Goal: Information Seeking & Learning: Learn about a topic

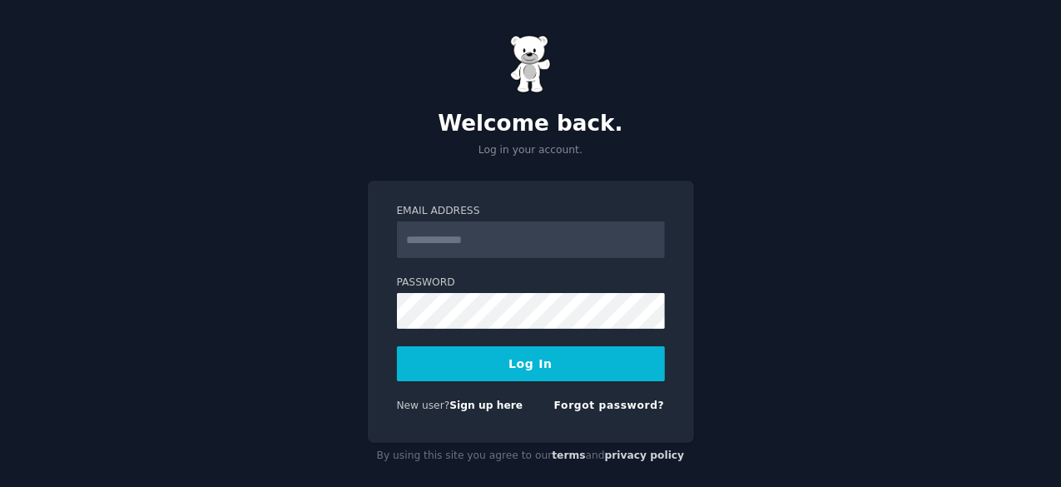
click at [434, 236] on input "Email Address" at bounding box center [531, 239] width 268 height 37
type input "**********"
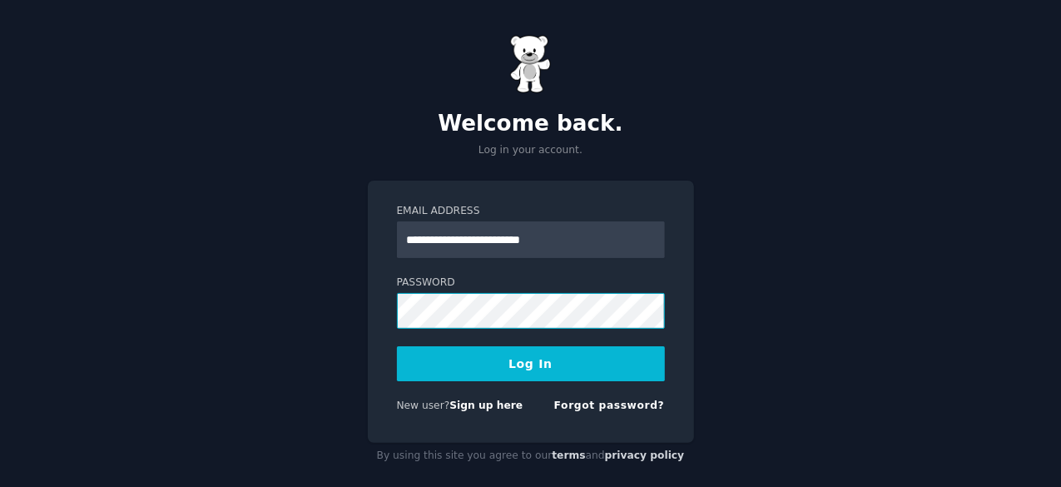
click at [397, 346] on button "Log In" at bounding box center [531, 363] width 268 height 35
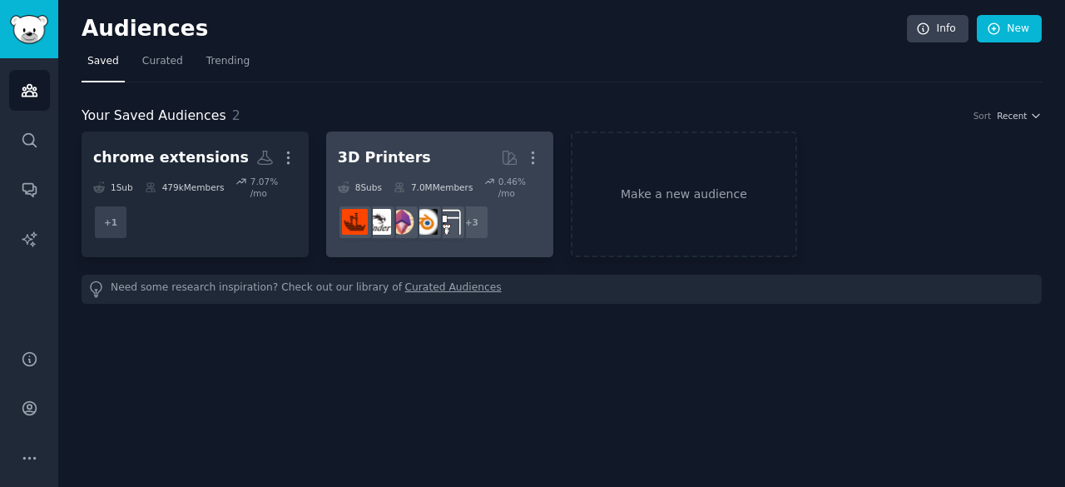
click at [359, 152] on div "3D Printers" at bounding box center [384, 157] width 93 height 21
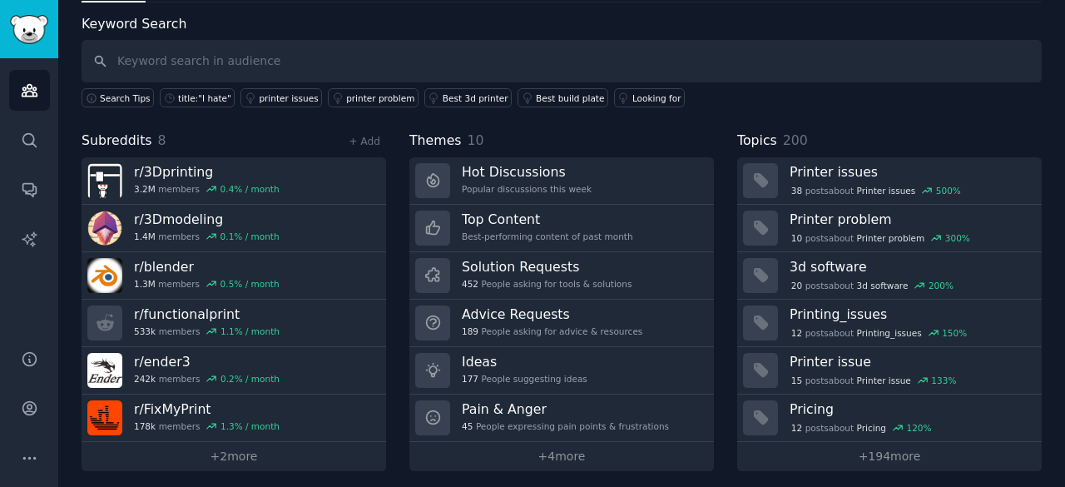
scroll to position [83, 0]
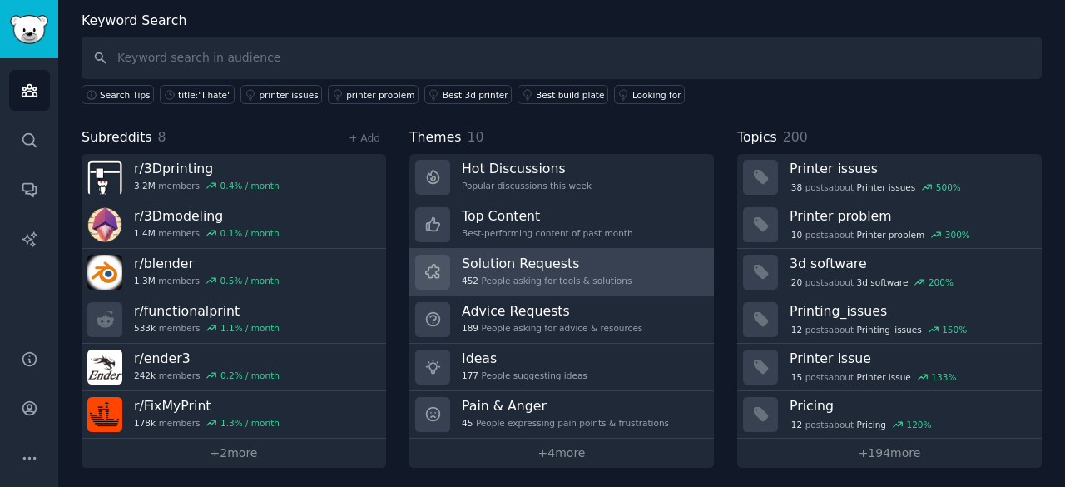
click at [608, 259] on h3 "Solution Requests" at bounding box center [547, 263] width 170 height 17
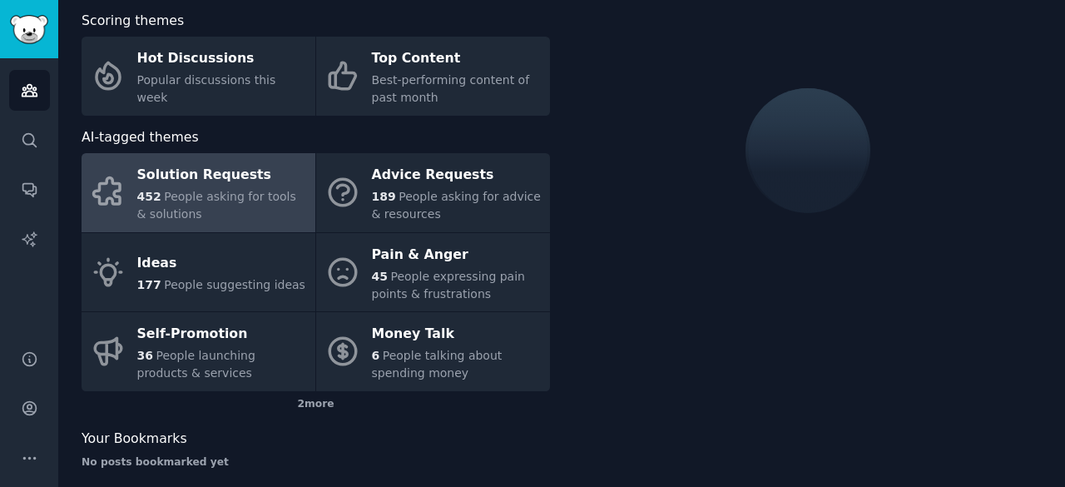
click at [224, 188] on div "452 People asking for tools & solutions" at bounding box center [222, 205] width 170 height 35
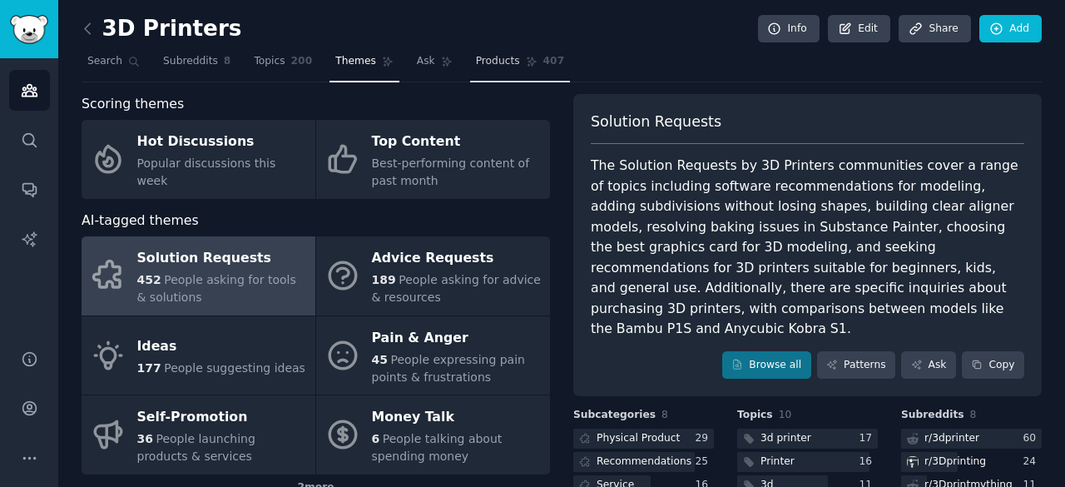
click at [537, 74] on link "Products 407" at bounding box center [520, 65] width 100 height 34
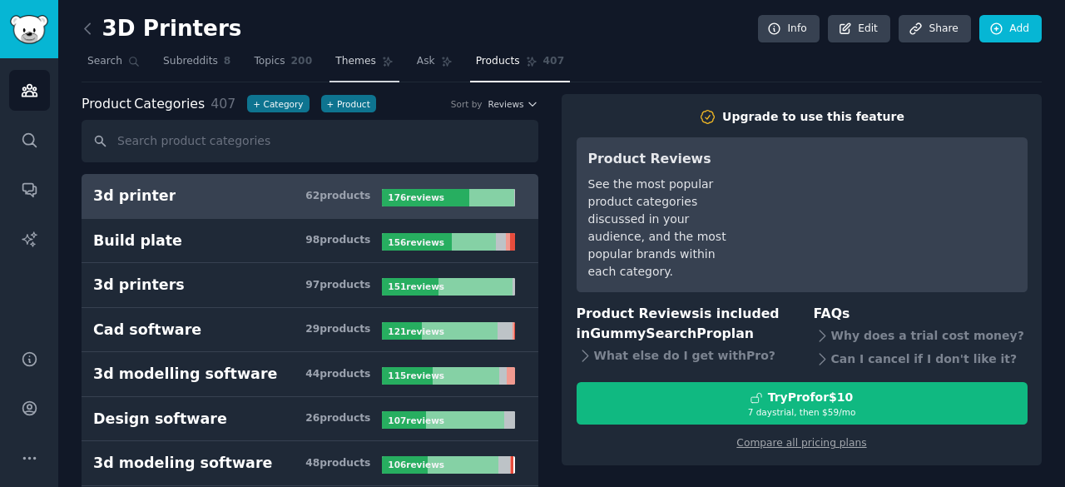
click at [335, 54] on span "Themes" at bounding box center [355, 61] width 41 height 15
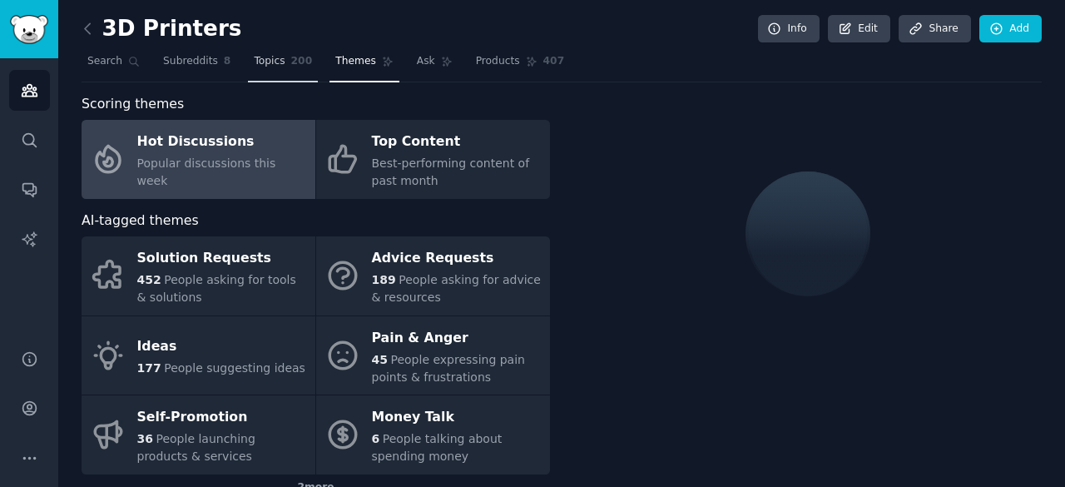
click at [275, 72] on link "Topics 200" at bounding box center [283, 65] width 70 height 34
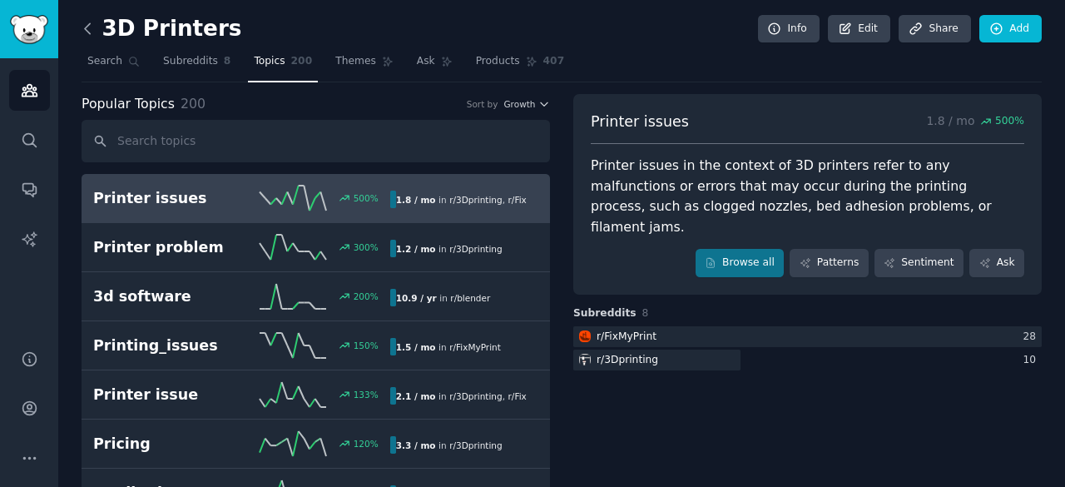
click at [85, 32] on icon at bounding box center [87, 28] width 17 height 17
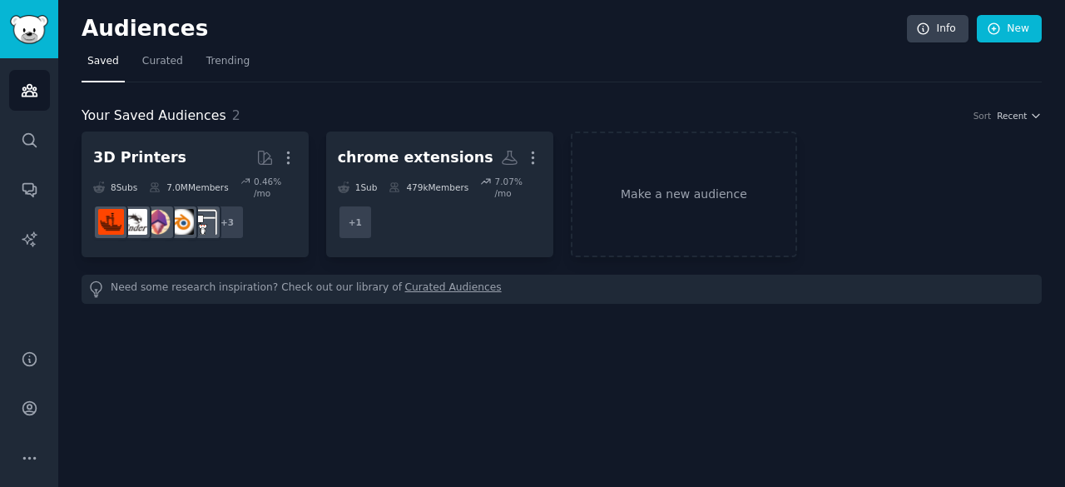
click at [741, 46] on div "Audiences Info New" at bounding box center [562, 32] width 960 height 34
click at [147, 59] on span "Curated" at bounding box center [162, 61] width 41 height 15
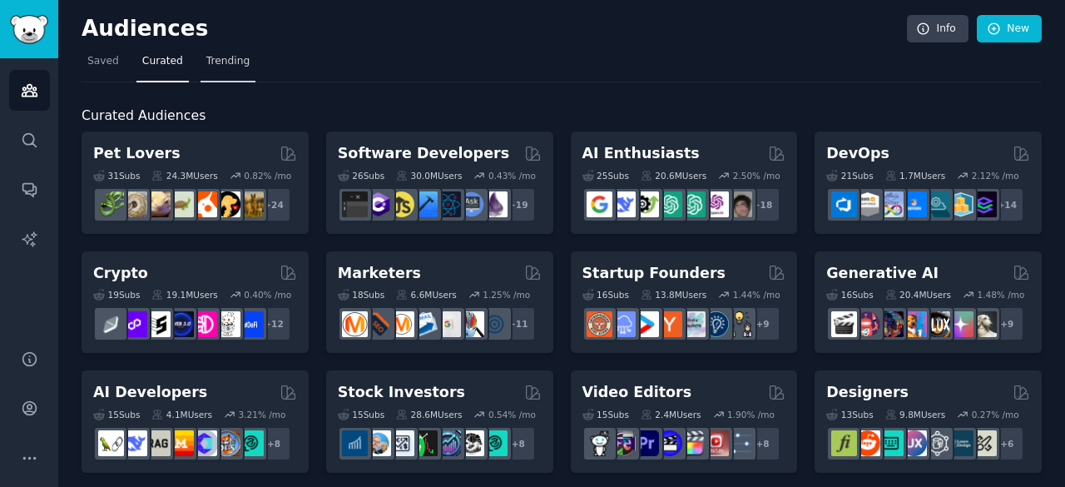
click at [241, 71] on link "Trending" at bounding box center [228, 65] width 55 height 34
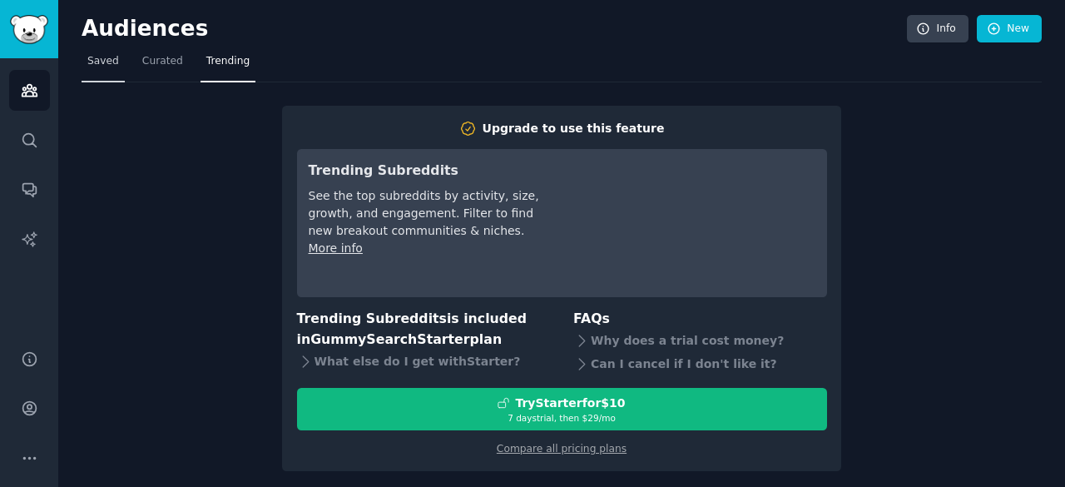
click at [106, 80] on link "Saved" at bounding box center [103, 65] width 43 height 34
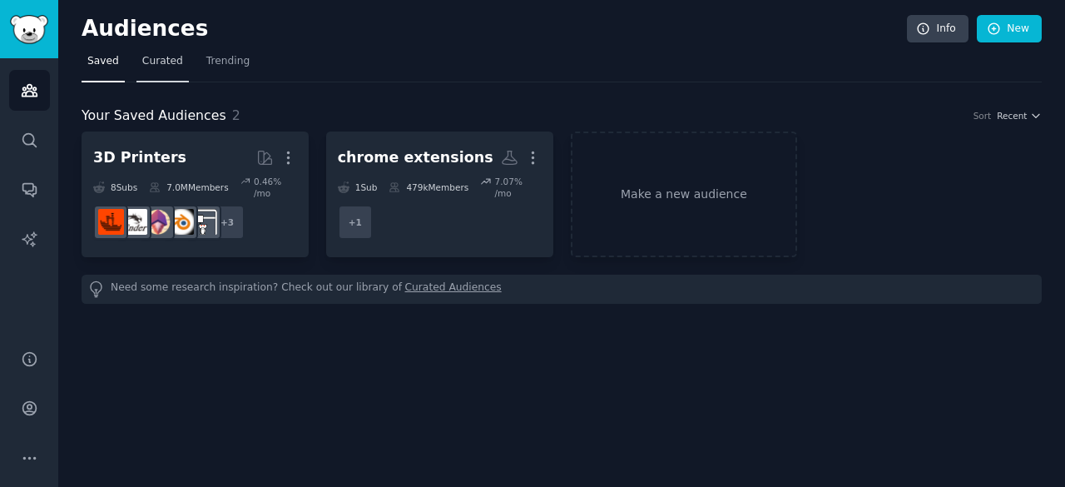
click at [165, 62] on span "Curated" at bounding box center [162, 61] width 41 height 15
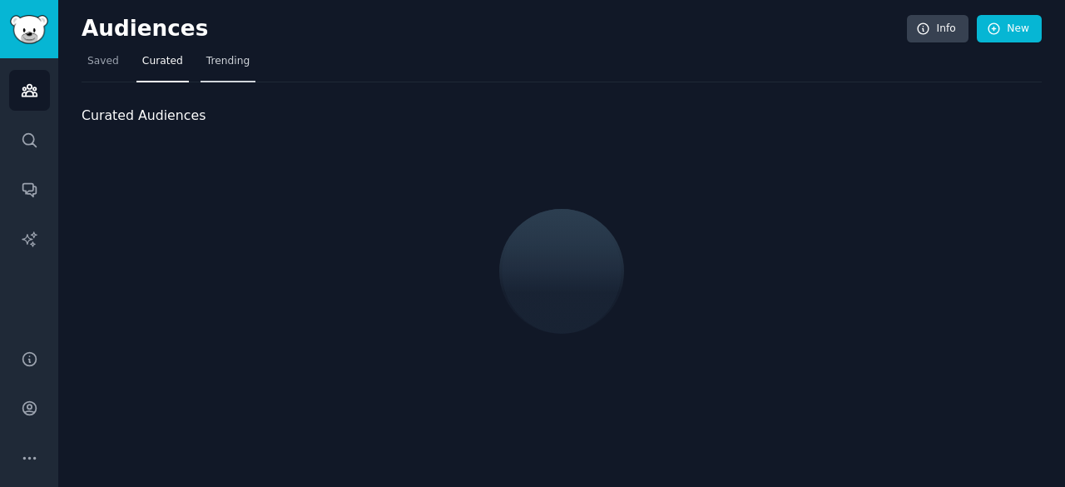
click at [201, 64] on link "Trending" at bounding box center [228, 65] width 55 height 34
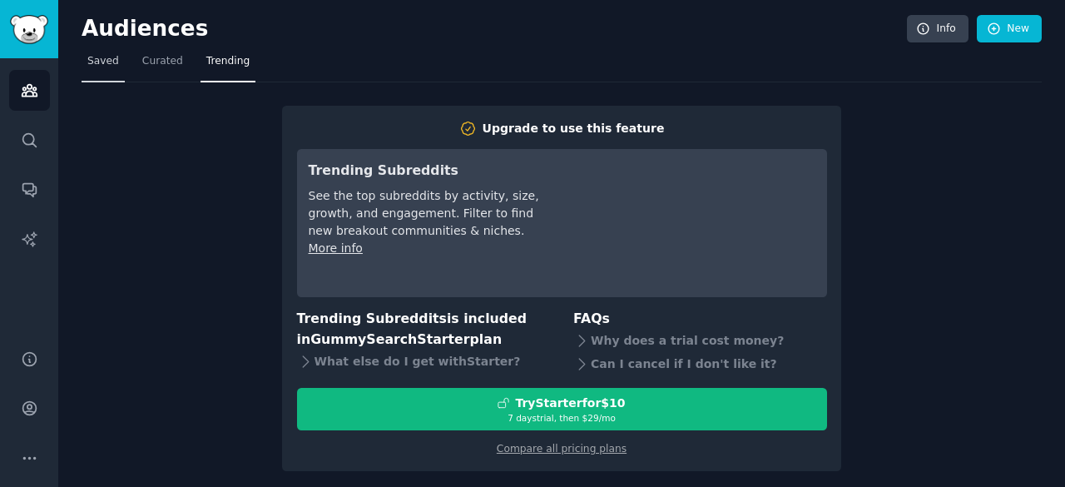
click at [111, 56] on span "Saved" at bounding box center [103, 61] width 32 height 15
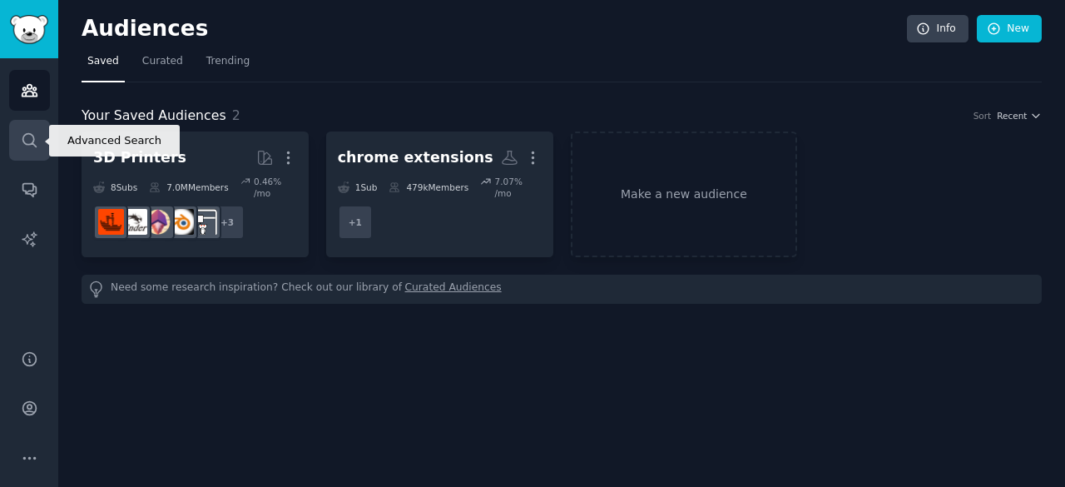
click at [42, 147] on link "Search" at bounding box center [29, 140] width 41 height 41
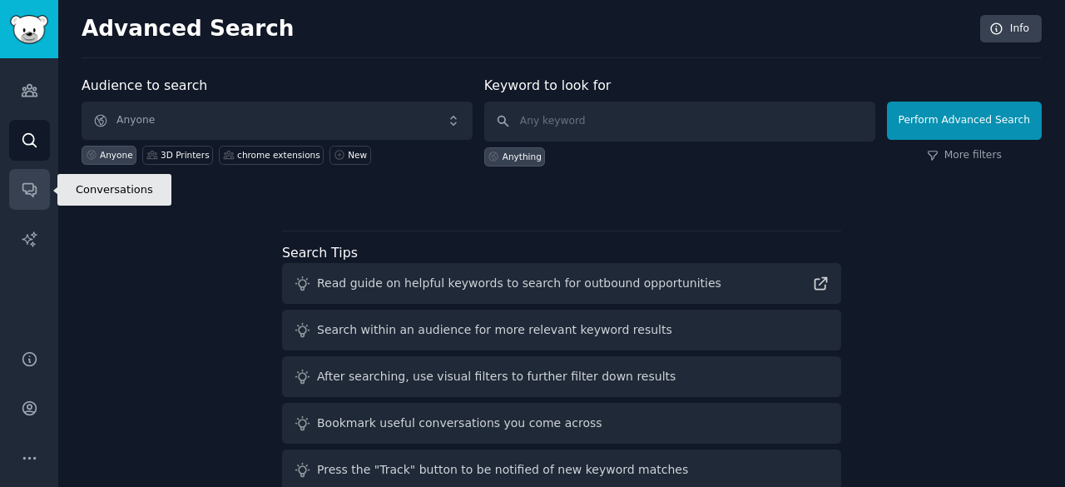
click at [42, 179] on link "Conversations" at bounding box center [29, 189] width 41 height 41
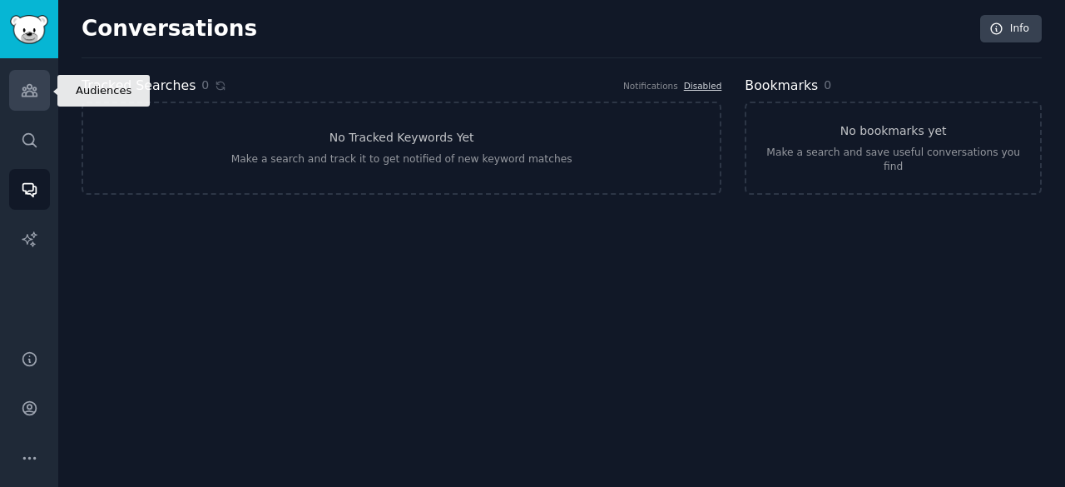
click at [30, 84] on icon "Sidebar" at bounding box center [29, 90] width 17 height 17
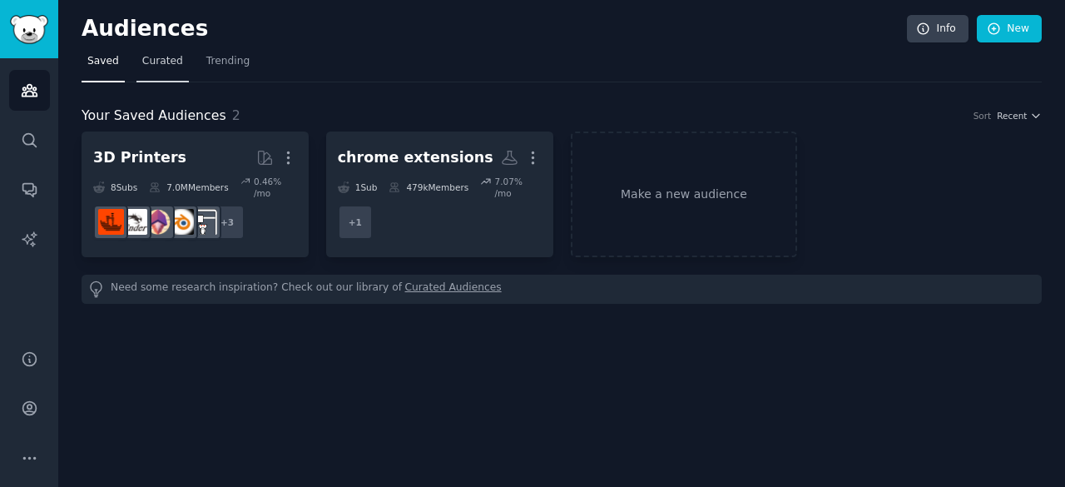
click at [155, 71] on link "Curated" at bounding box center [162, 65] width 52 height 34
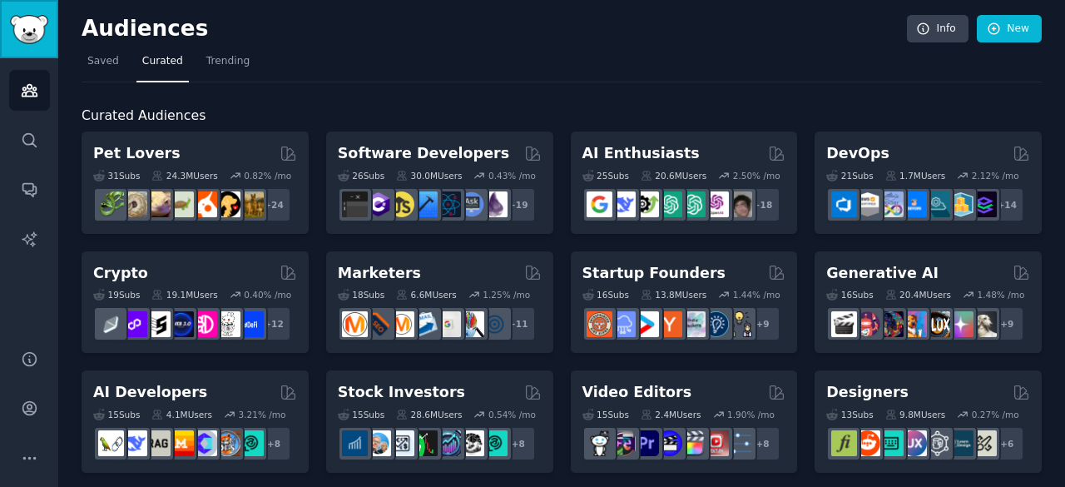
click at [36, 17] on img "Sidebar" at bounding box center [29, 29] width 38 height 29
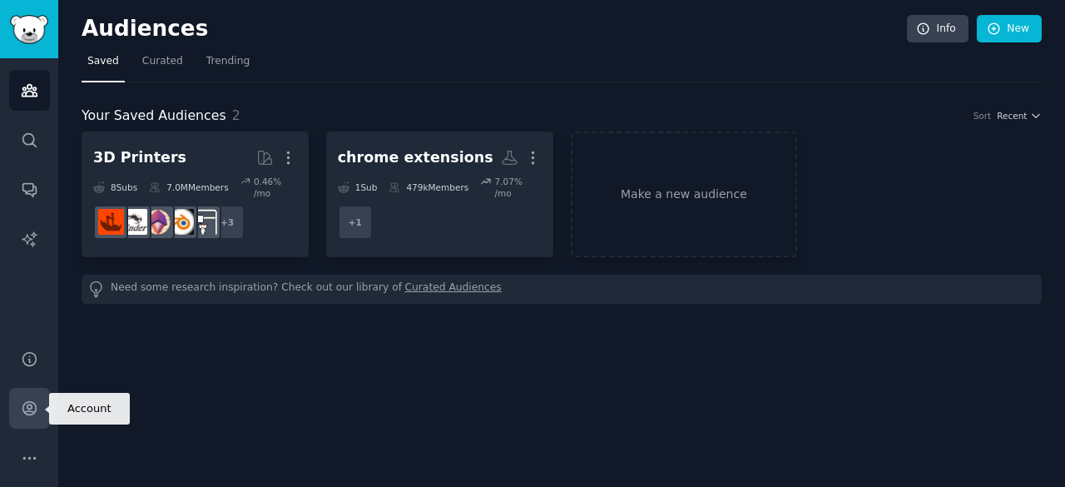
click at [37, 417] on icon "Sidebar" at bounding box center [29, 407] width 17 height 17
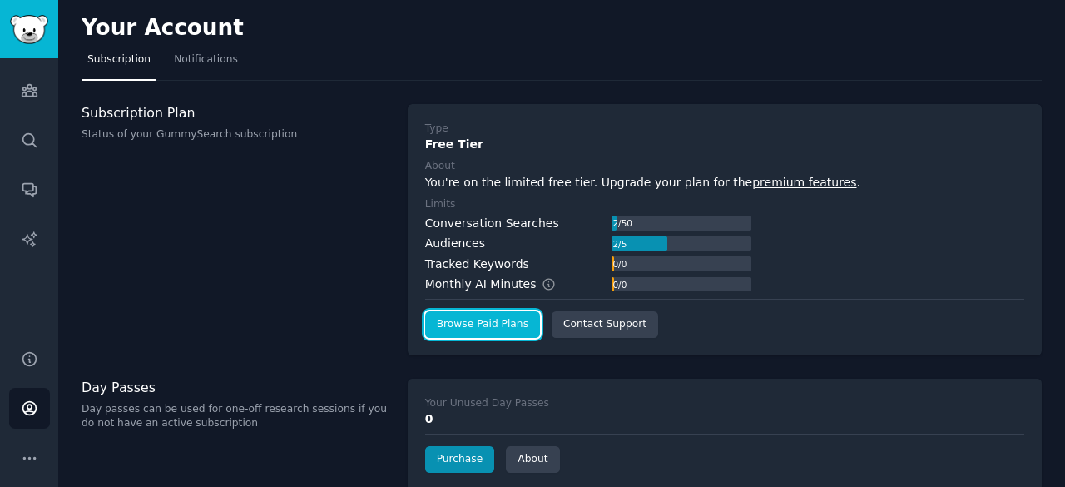
click at [512, 333] on link "Browse Paid Plans" at bounding box center [482, 324] width 115 height 27
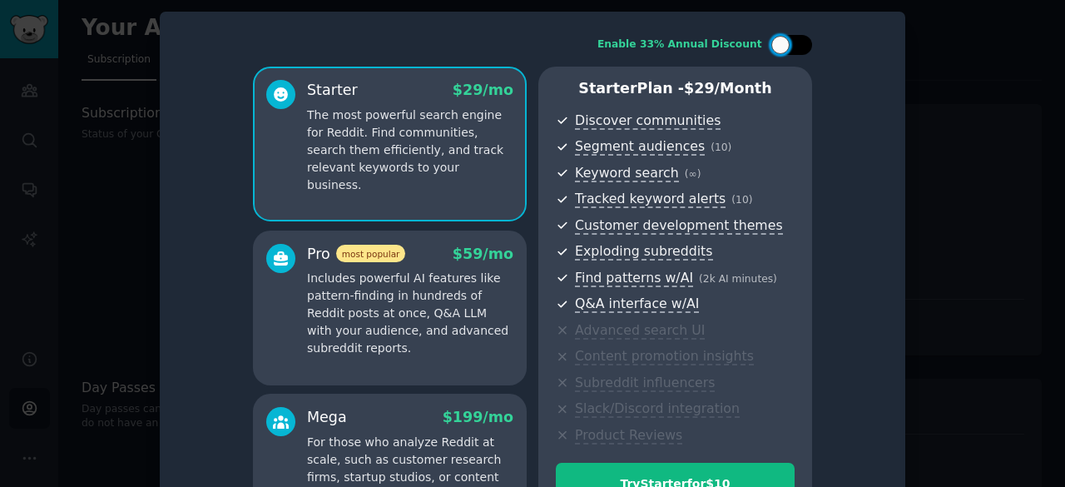
click at [786, 45] on div at bounding box center [780, 45] width 18 height 18
checkbox input "true"
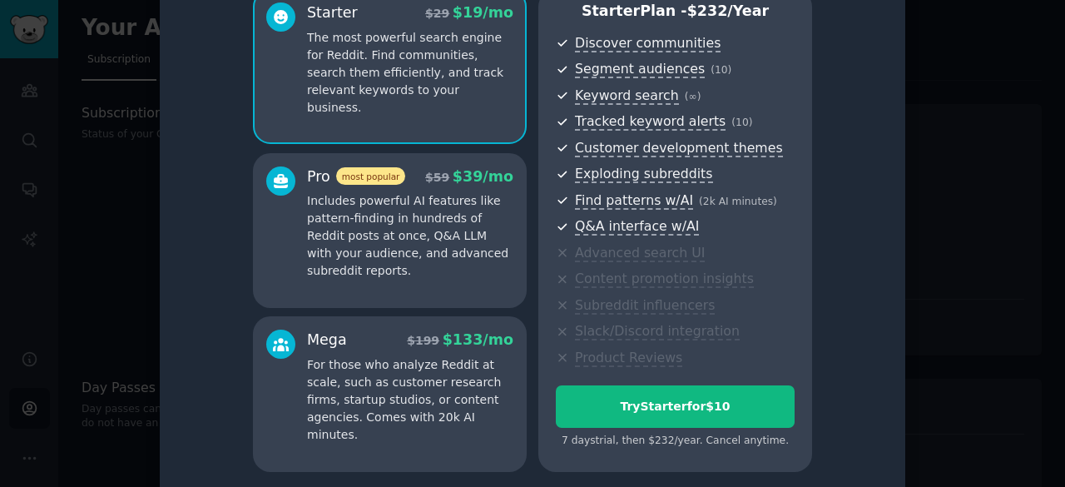
scroll to position [96, 0]
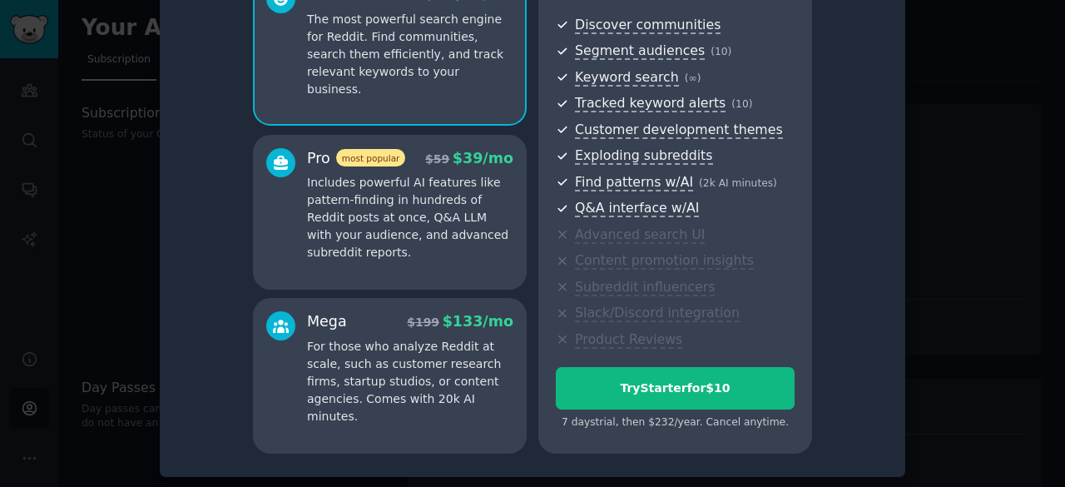
click at [442, 245] on p "Includes powerful AI features like pattern-finding in hundreds of Reddit posts …" at bounding box center [410, 217] width 206 height 87
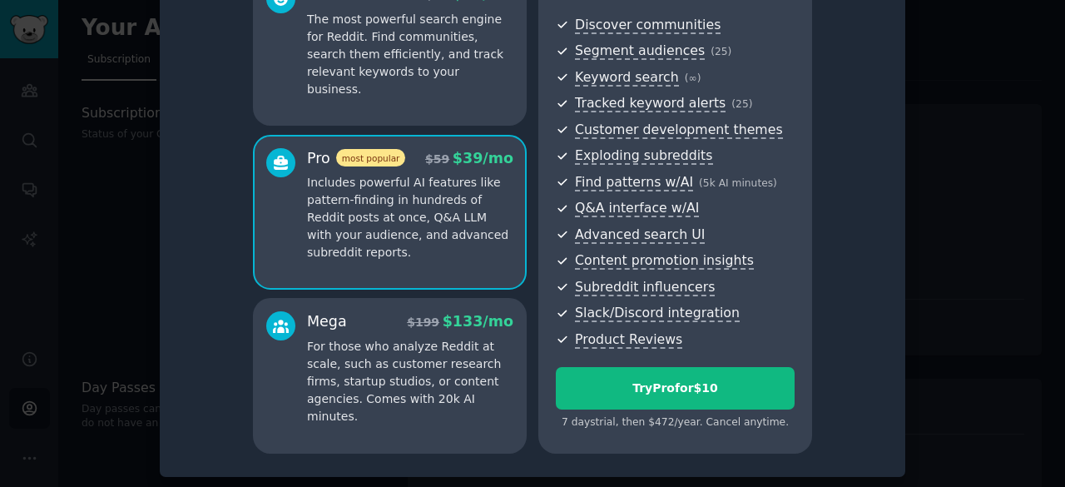
click at [359, 319] on div "Mega $ 199 $ 133 /mo" at bounding box center [410, 321] width 206 height 21
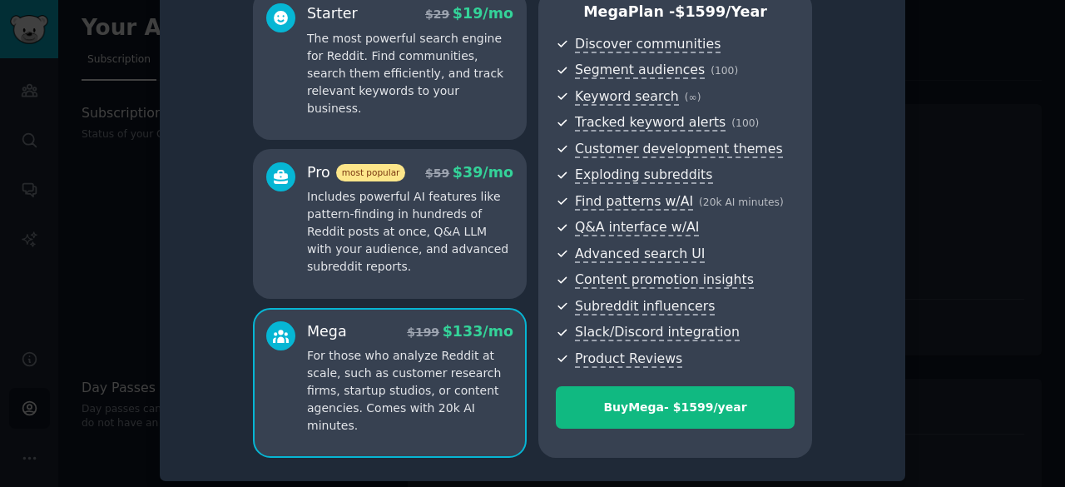
scroll to position [82, 0]
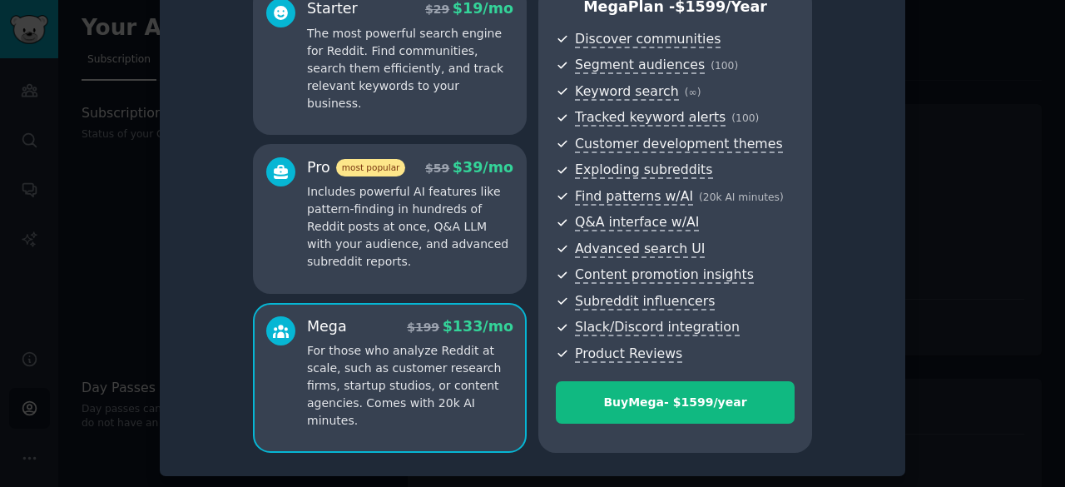
click at [363, 237] on p "Includes powerful AI features like pattern-finding in hundreds of Reddit posts …" at bounding box center [410, 226] width 206 height 87
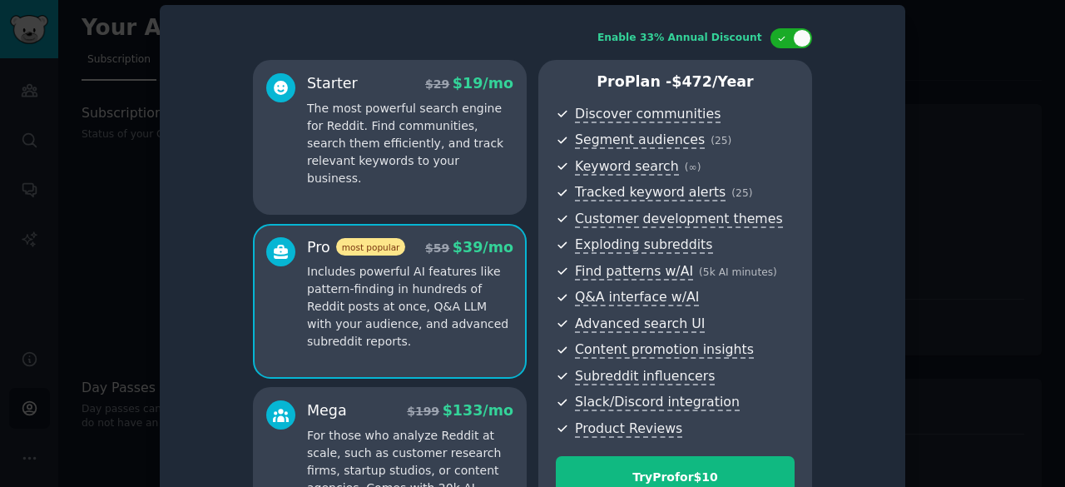
scroll to position [0, 0]
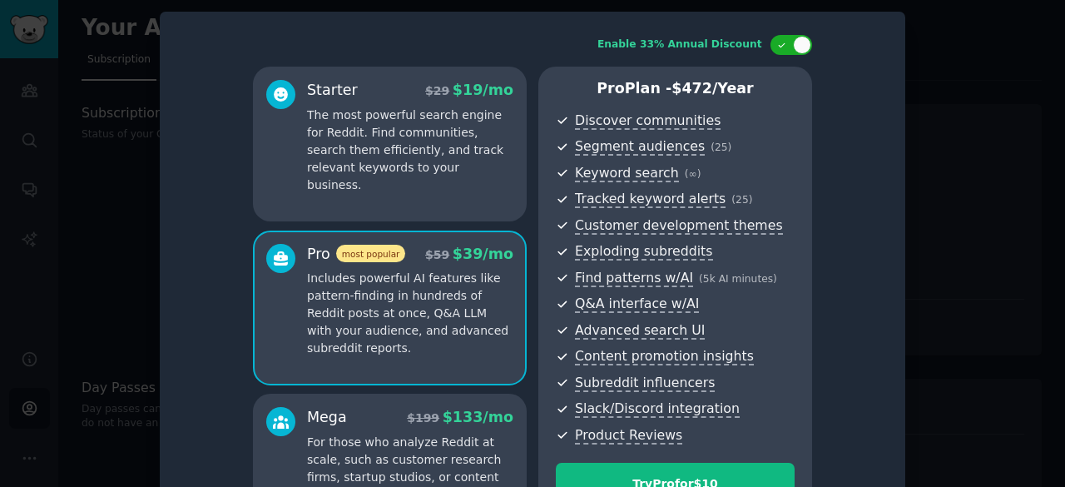
click at [421, 154] on p "The most powerful search engine for Reddit. Find communities, search them effic…" at bounding box center [410, 149] width 206 height 87
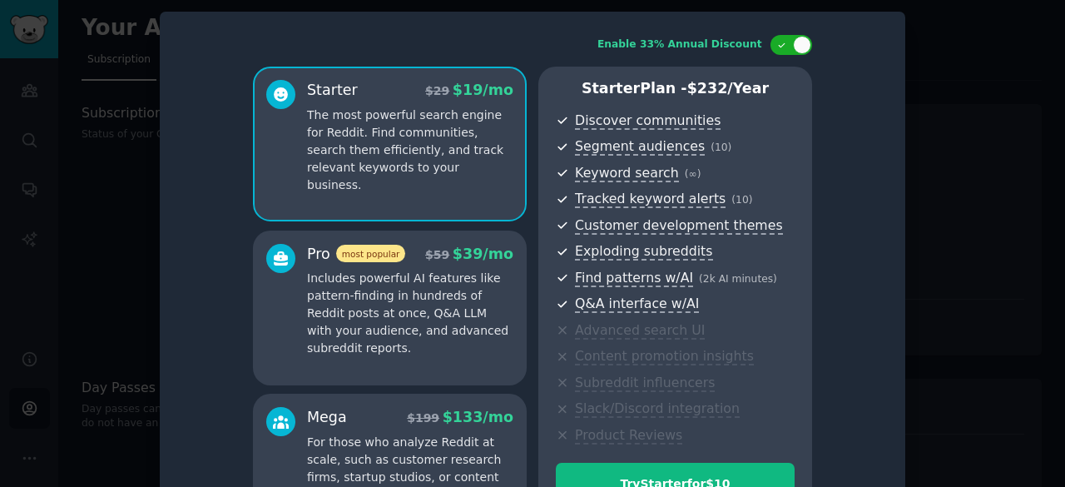
click at [952, 141] on div at bounding box center [532, 243] width 1065 height 487
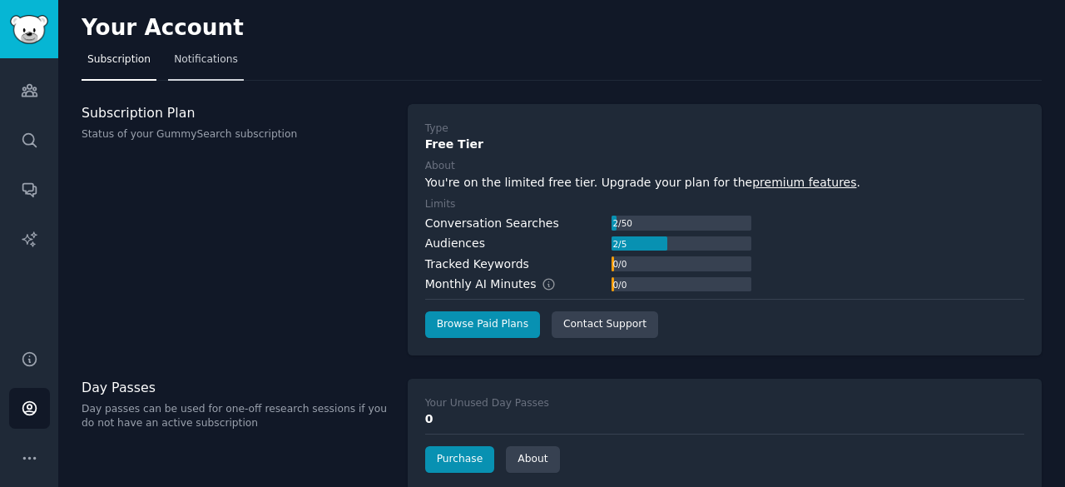
click at [191, 62] on span "Notifications" at bounding box center [206, 59] width 64 height 15
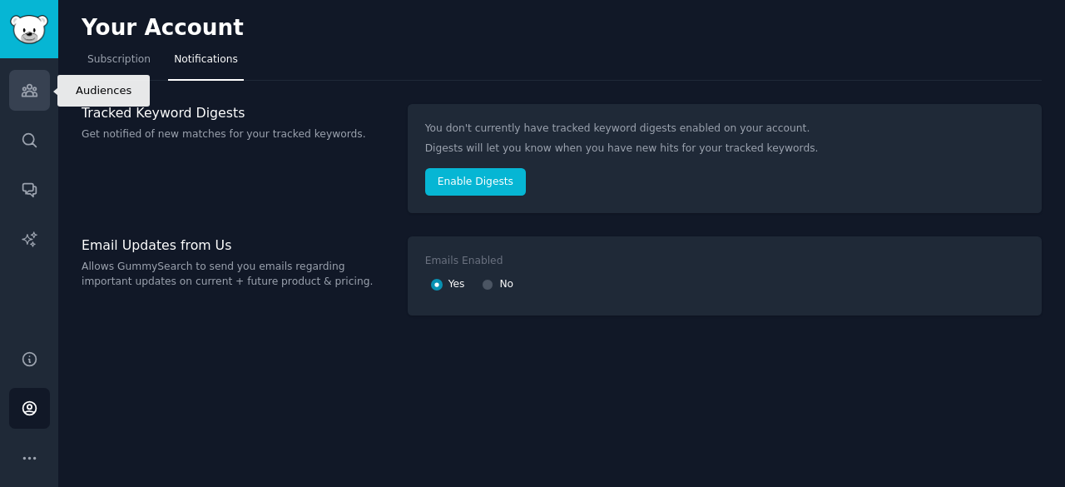
click at [37, 94] on icon "Sidebar" at bounding box center [29, 90] width 17 height 17
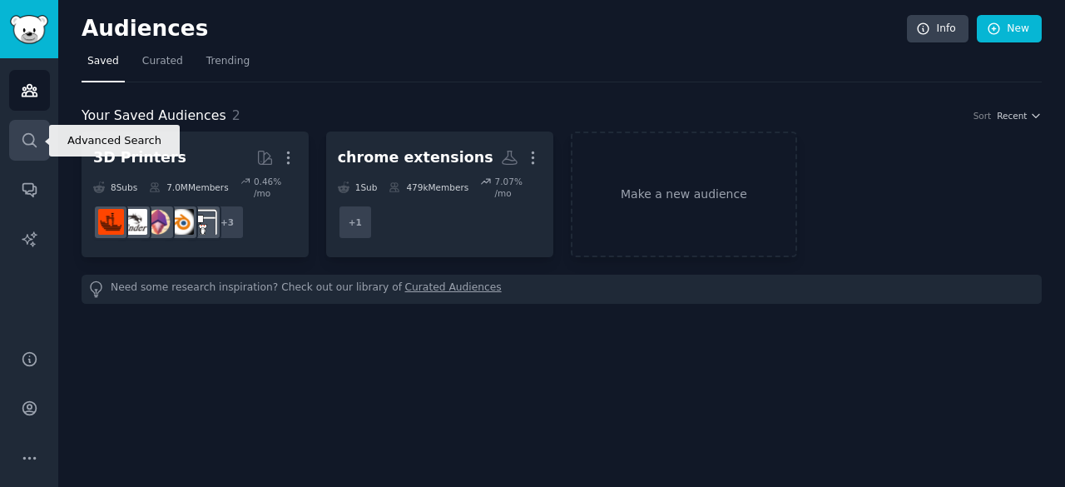
click at [33, 135] on icon "Sidebar" at bounding box center [29, 139] width 17 height 17
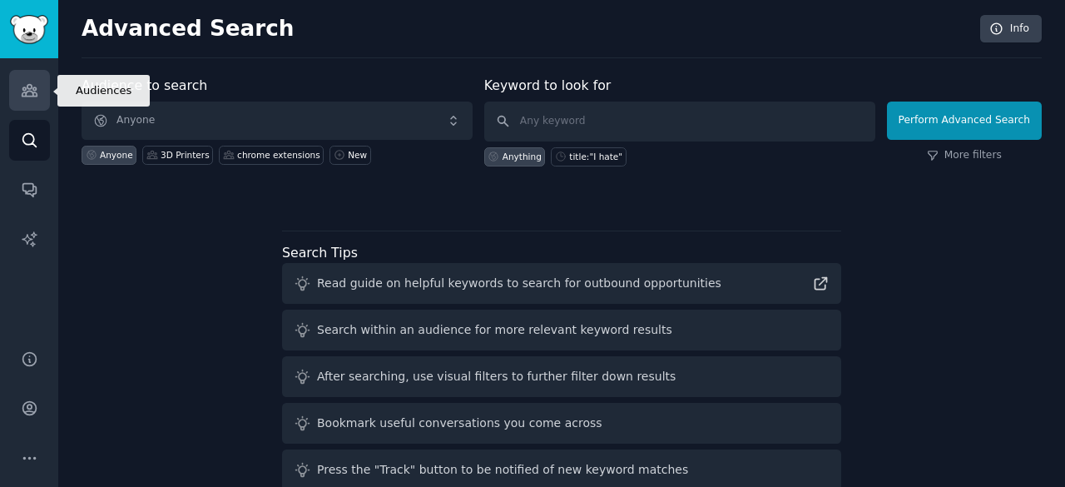
click at [22, 86] on icon "Sidebar" at bounding box center [29, 90] width 17 height 17
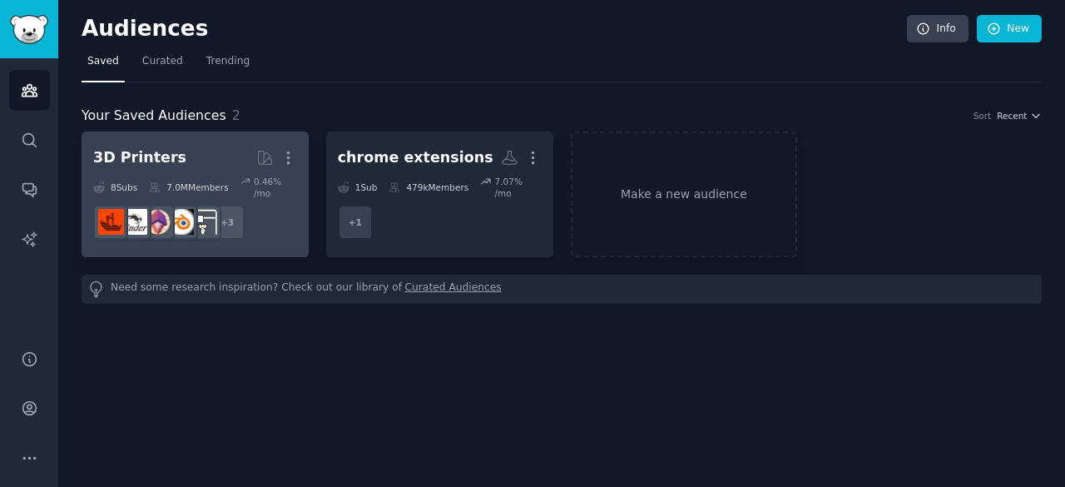
click at [163, 154] on div "3D Printers" at bounding box center [139, 157] width 93 height 21
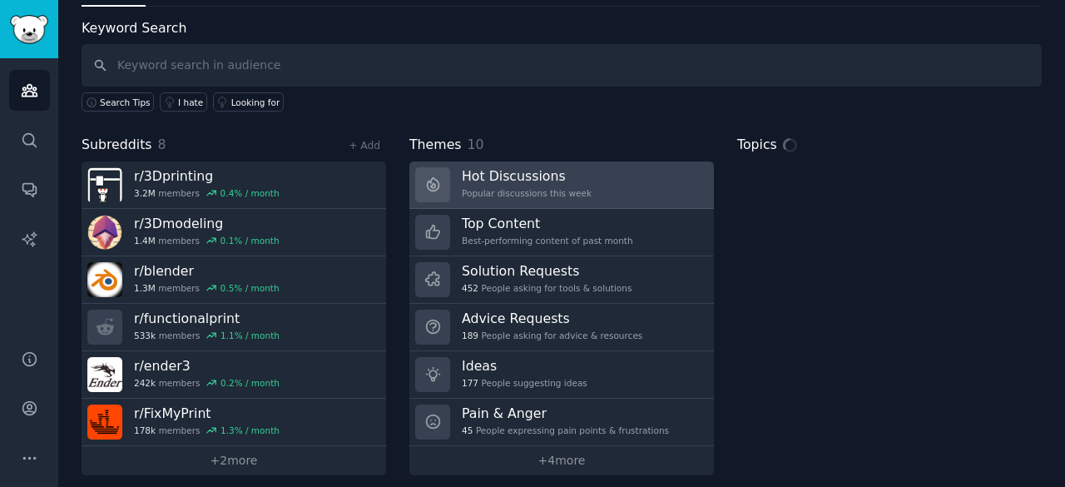
scroll to position [83, 0]
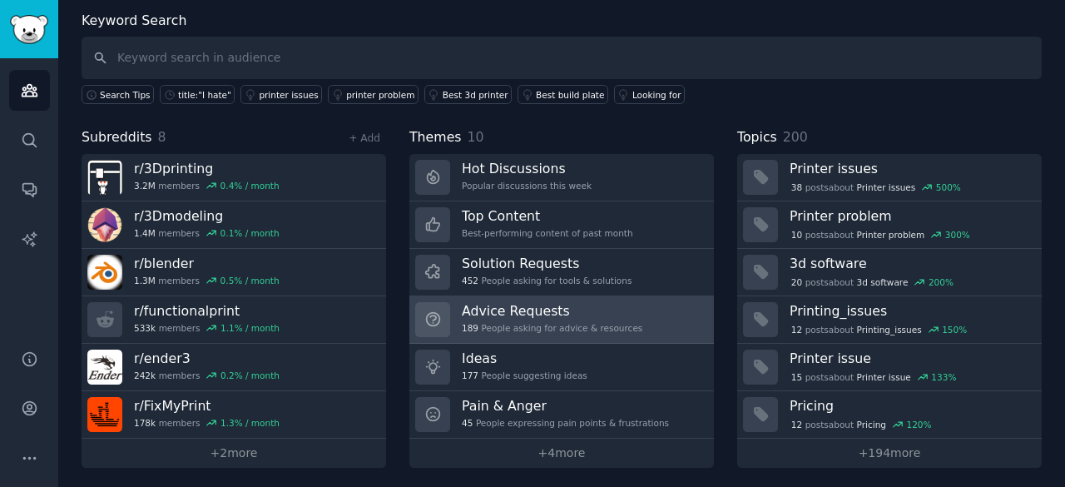
click at [493, 322] on div "189 People asking for advice & resources" at bounding box center [552, 328] width 181 height 12
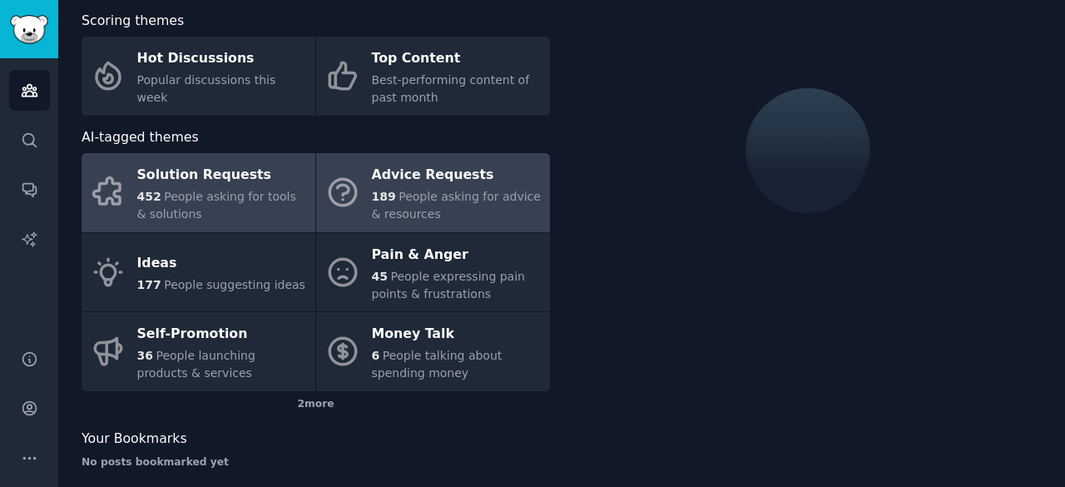
click at [215, 183] on div "Solution Requests" at bounding box center [222, 175] width 170 height 27
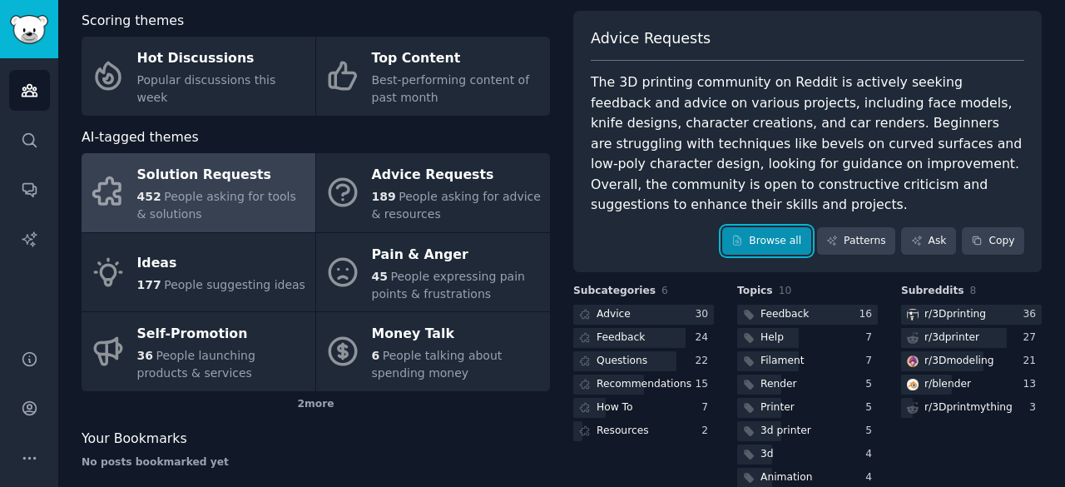
click at [766, 227] on link "Browse all" at bounding box center [766, 241] width 89 height 28
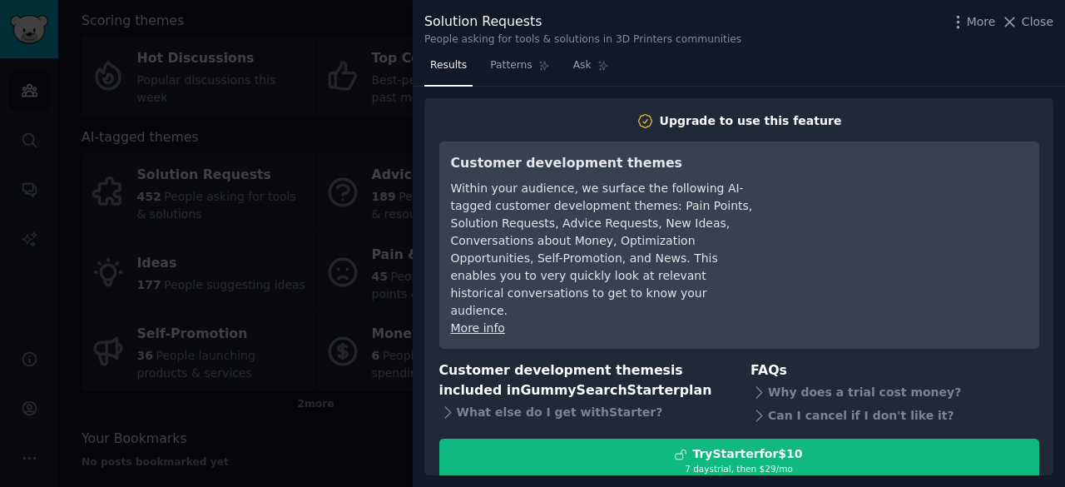
click at [242, 337] on div at bounding box center [532, 243] width 1065 height 487
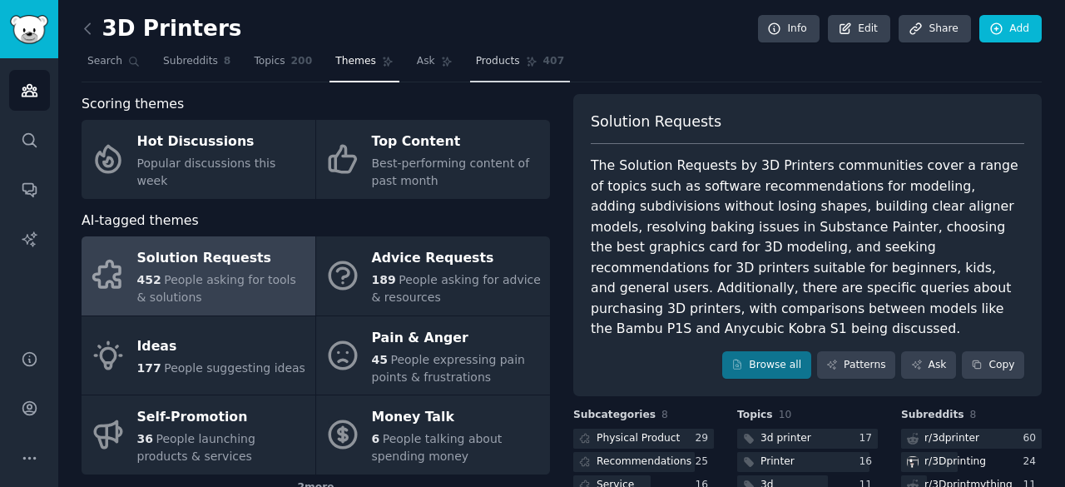
click at [488, 52] on link "Products 407" at bounding box center [520, 65] width 100 height 34
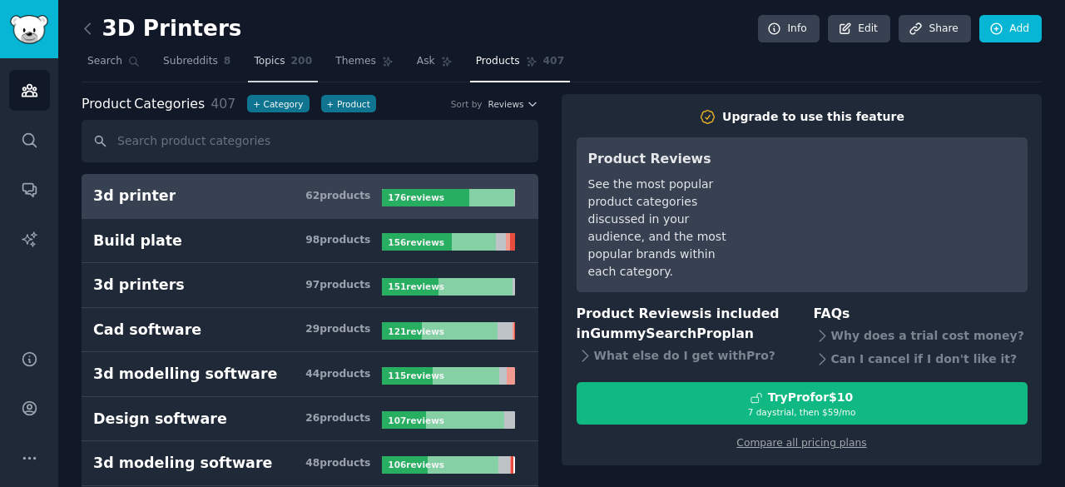
click at [261, 57] on span "Topics" at bounding box center [269, 61] width 31 height 15
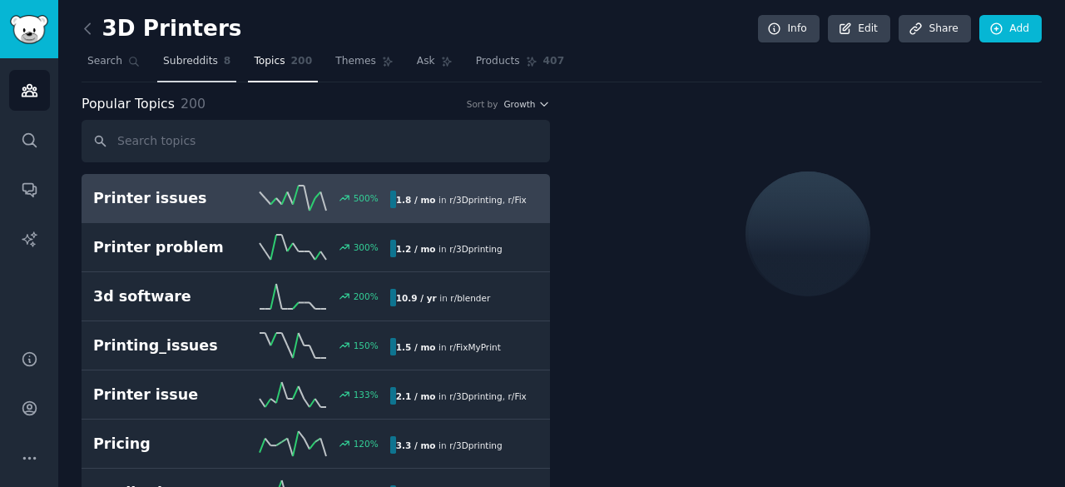
click at [171, 64] on span "Subreddits" at bounding box center [190, 61] width 55 height 15
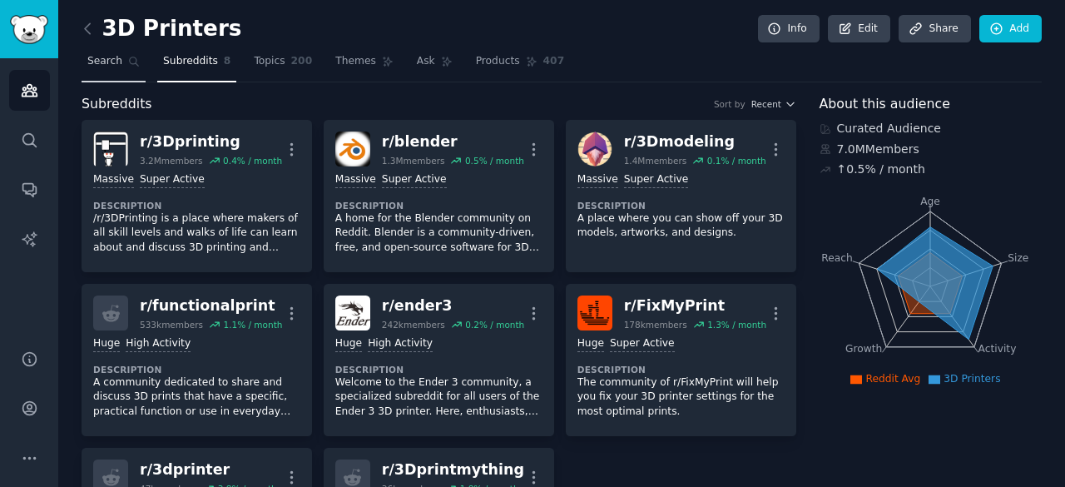
click at [114, 59] on span "Search" at bounding box center [104, 61] width 35 height 15
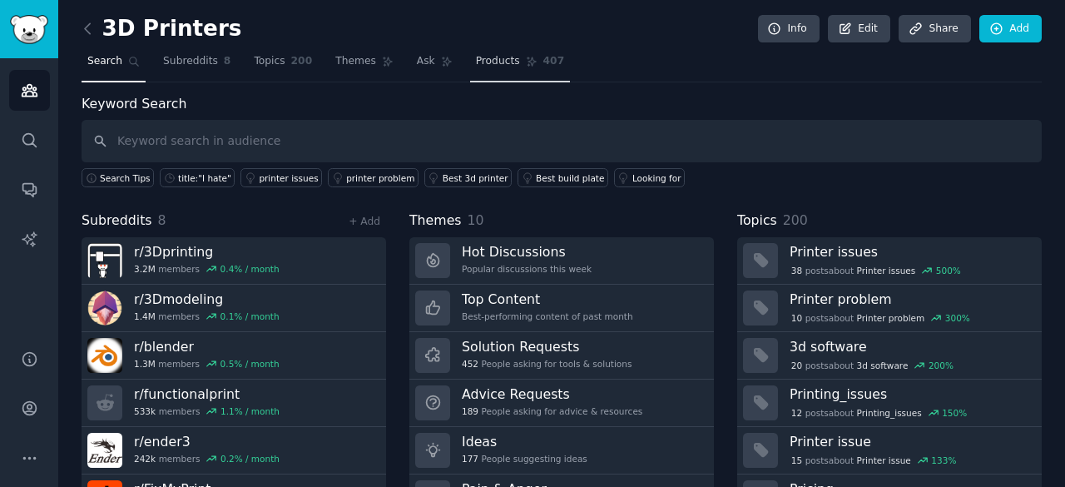
click at [483, 51] on link "Products 407" at bounding box center [520, 65] width 100 height 34
